Goal: Task Accomplishment & Management: Manage account settings

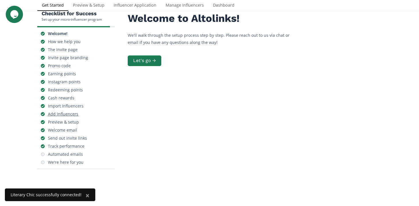
scroll to position [39, 0]
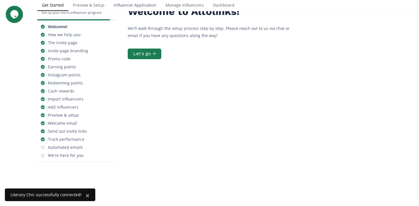
click at [130, 5] on link "Influencer Application" at bounding box center [135, 5] width 52 height 11
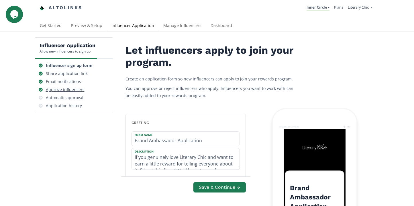
click at [76, 90] on div "Approve influencers" at bounding box center [65, 90] width 39 height 6
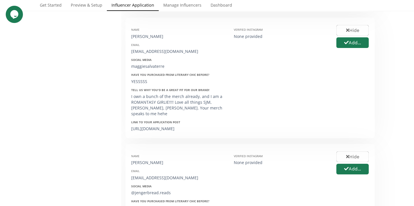
scroll to position [649, 0]
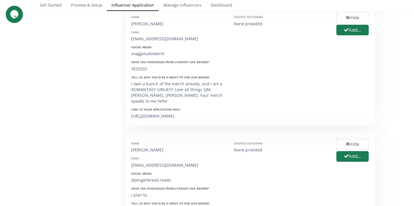
click at [163, 115] on div "[URL][DOMAIN_NAME]" at bounding box center [178, 116] width 94 height 6
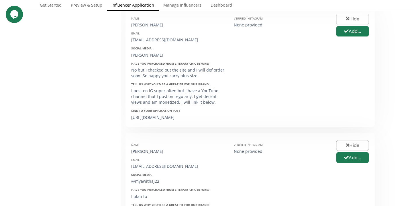
scroll to position [1255, 0]
drag, startPoint x: 173, startPoint y: 145, endPoint x: 133, endPoint y: 144, distance: 40.4
click at [133, 120] on div "[URL][DOMAIN_NAME]" at bounding box center [178, 118] width 94 height 6
click at [172, 120] on div "[URL][DOMAIN_NAME]" at bounding box center [178, 118] width 94 height 6
drag, startPoint x: 172, startPoint y: 146, endPoint x: 128, endPoint y: 138, distance: 44.6
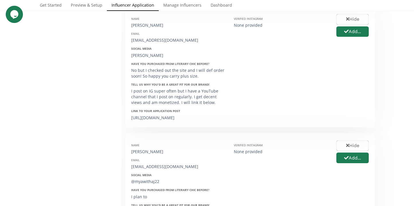
click at [128, 121] on div "Name [PERSON_NAME] Email [EMAIL_ADDRESS][DOMAIN_NAME] Social Media [PERSON_NAME…" at bounding box center [178, 66] width 103 height 109
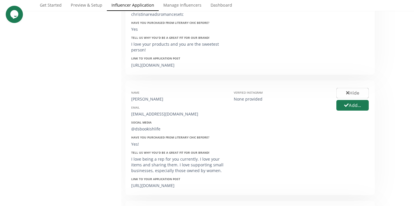
scroll to position [937, 0]
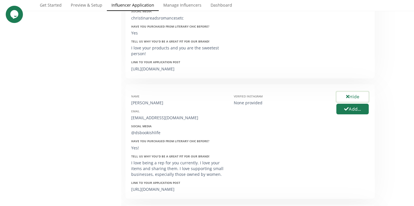
click at [351, 103] on button "Hide" at bounding box center [353, 97] width 34 height 12
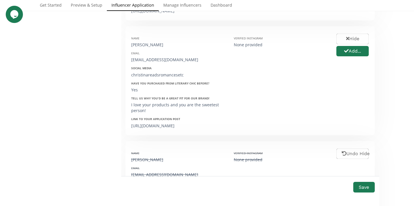
scroll to position [859, 0]
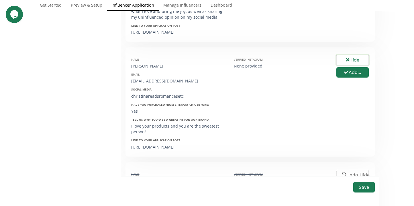
click at [361, 66] on button "Hide" at bounding box center [353, 60] width 34 height 12
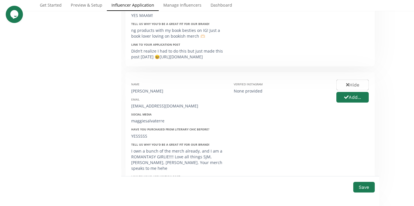
scroll to position [582, 0]
click at [352, 85] on button "Hide" at bounding box center [353, 85] width 34 height 12
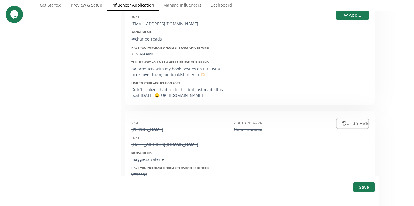
scroll to position [497, 0]
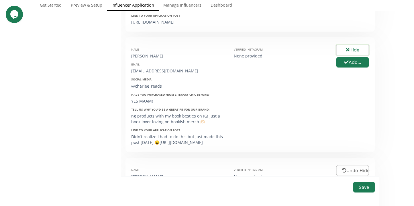
click at [348, 48] on icon "button" at bounding box center [347, 49] width 3 height 3
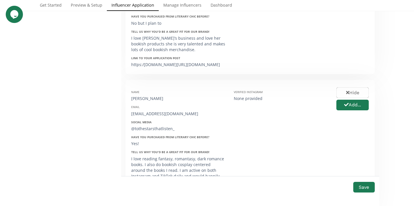
scroll to position [316, 0]
click at [361, 87] on button "Hide" at bounding box center [353, 93] width 34 height 12
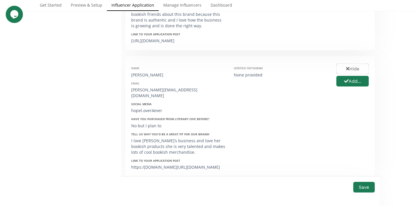
scroll to position [162, 0]
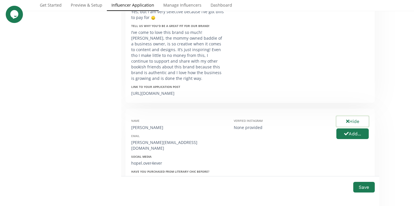
click at [357, 121] on button "Hide" at bounding box center [353, 121] width 34 height 12
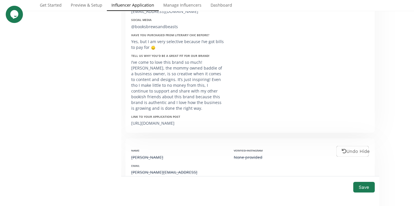
scroll to position [76, 0]
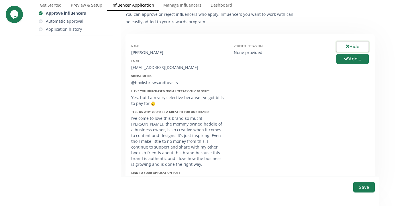
click at [353, 48] on button "Hide" at bounding box center [353, 46] width 34 height 12
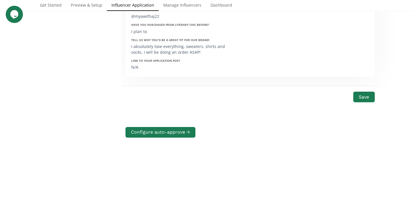
scroll to position [1426, 0]
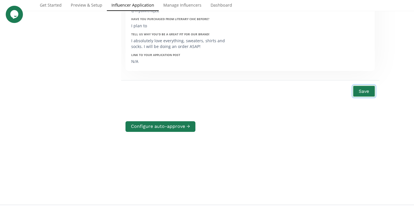
click at [362, 97] on button "Save" at bounding box center [364, 91] width 23 height 12
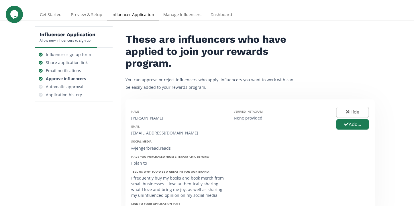
scroll to position [0, 0]
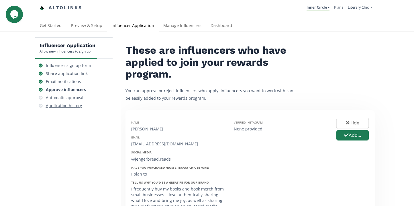
click at [74, 104] on div "Application history" at bounding box center [64, 106] width 36 height 6
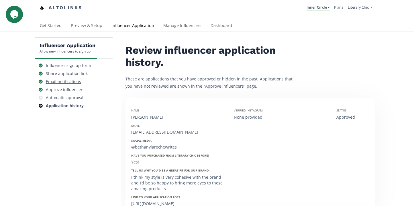
click at [65, 83] on div "Email notifications" at bounding box center [63, 82] width 35 height 6
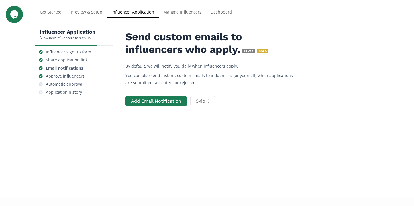
scroll to position [23, 0]
